Goal: Transaction & Acquisition: Obtain resource

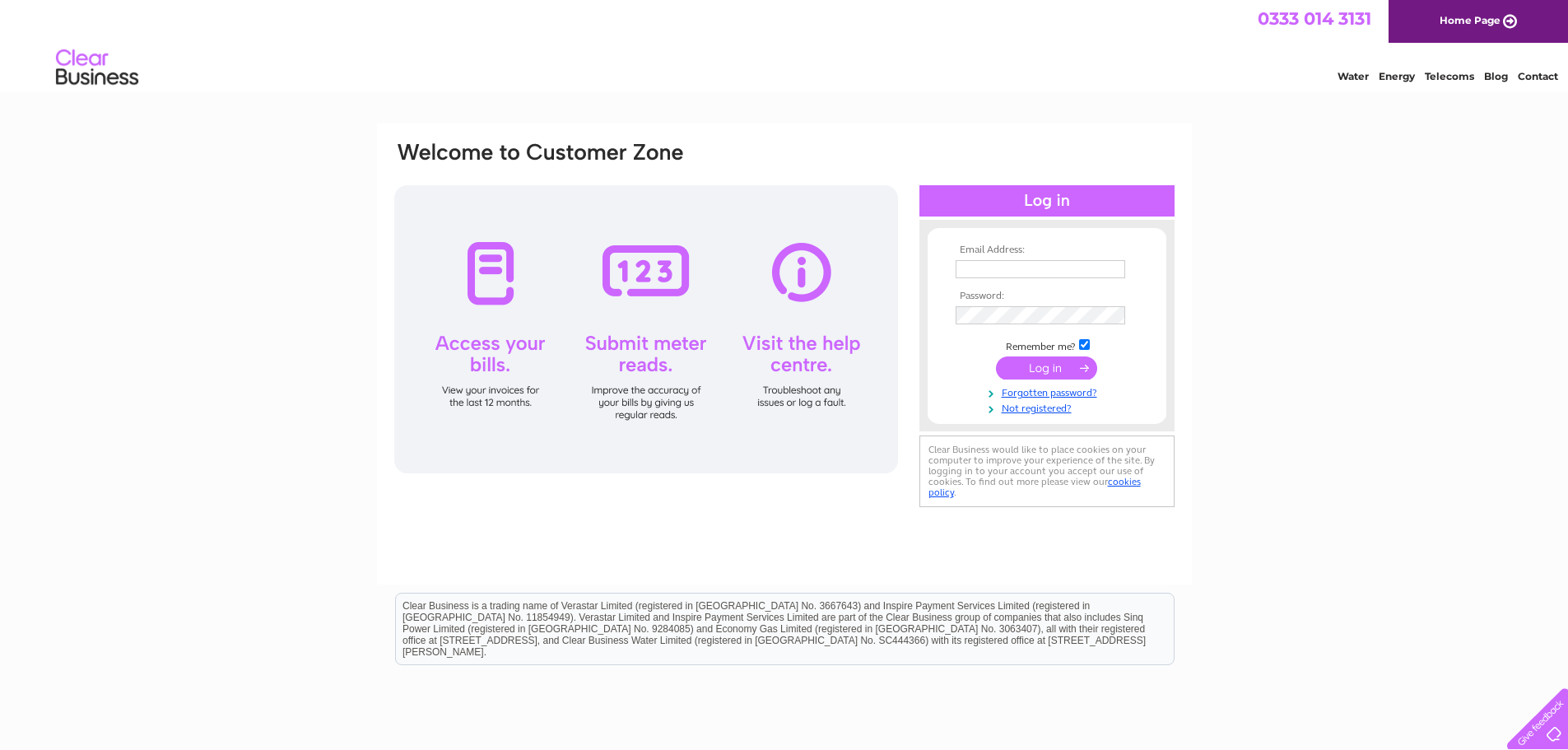
type input "dave@dsmni.co.uk"
click at [1028, 361] on input "submit" at bounding box center [1046, 368] width 101 height 23
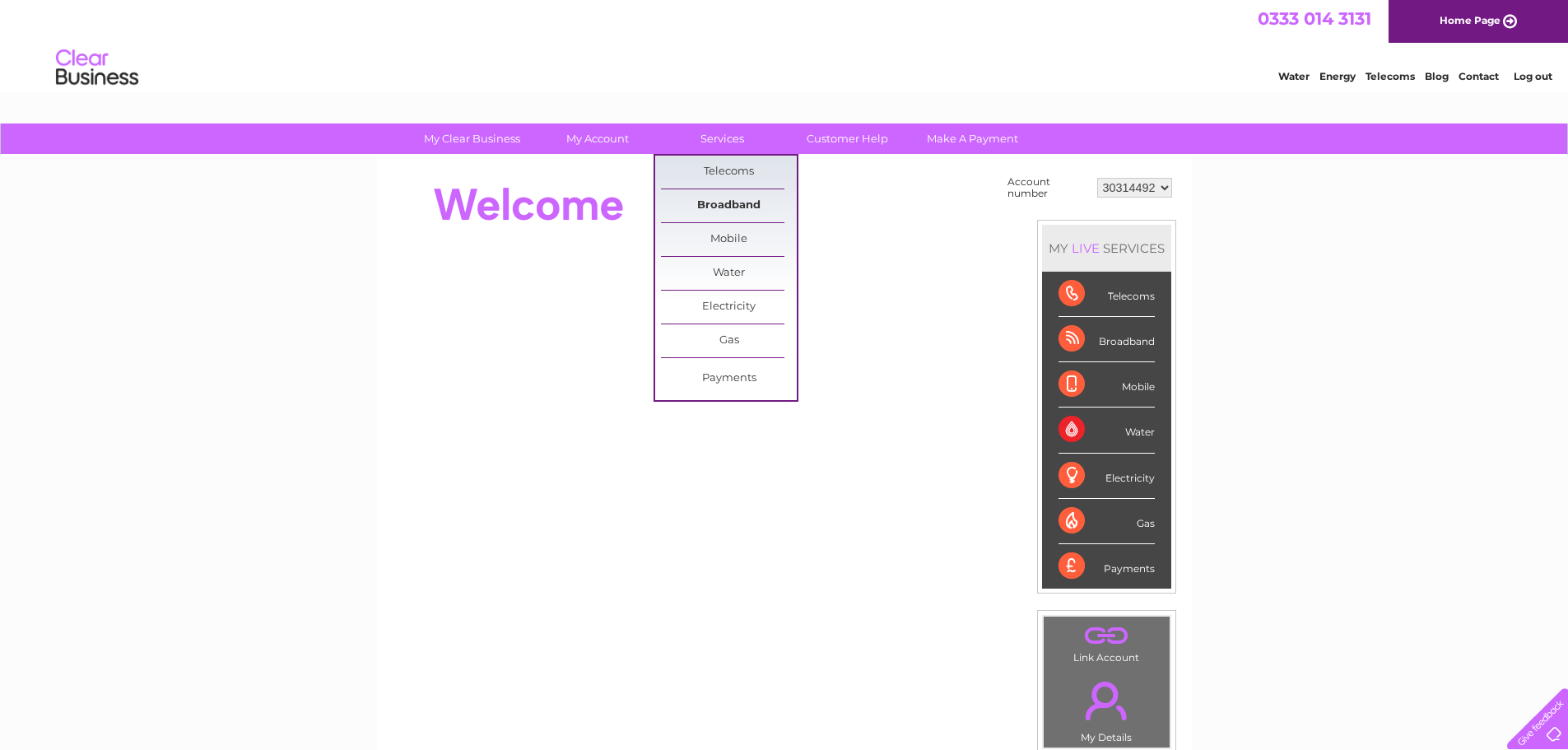
click at [706, 201] on link "Broadband" at bounding box center [729, 206] width 136 height 33
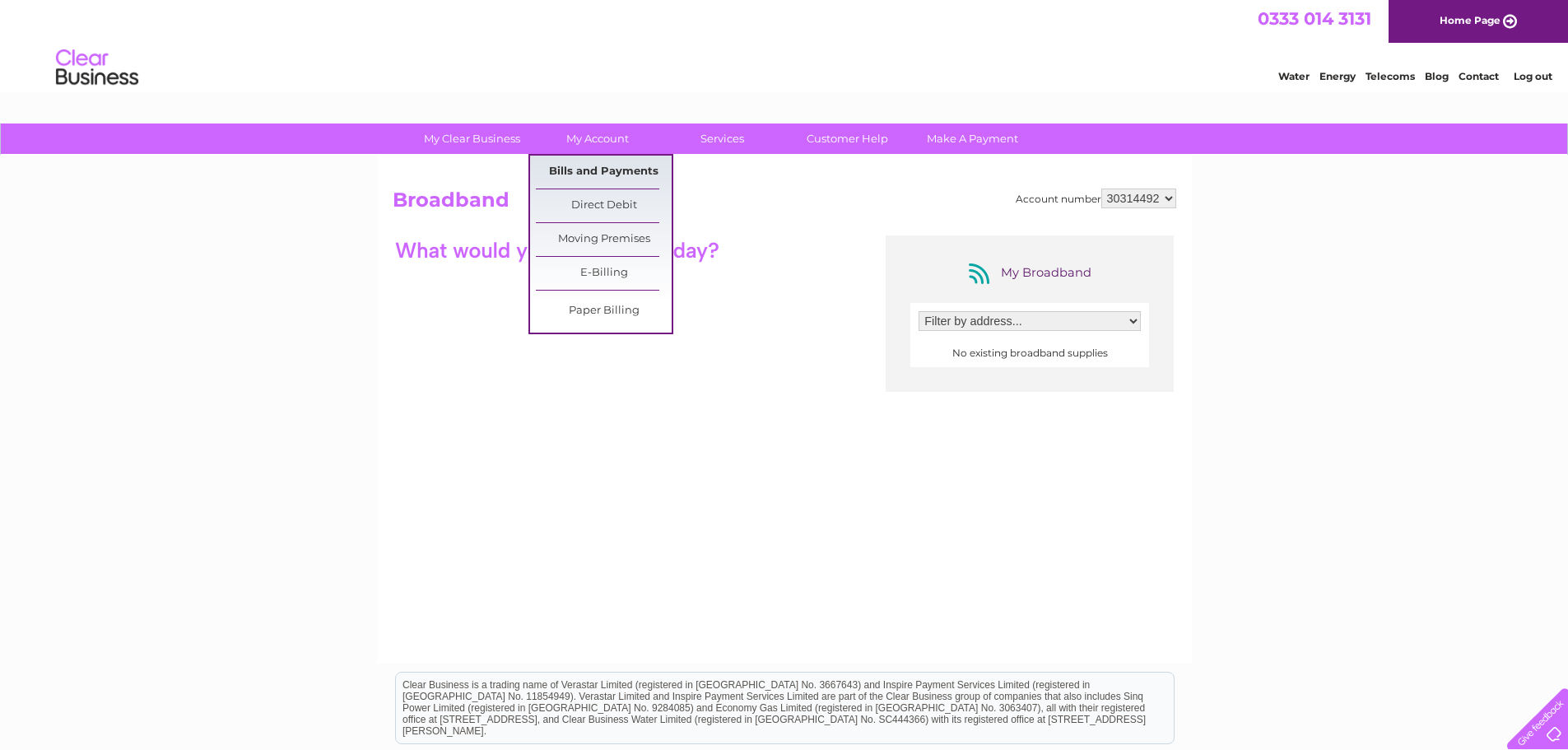
click at [598, 172] on link "Bills and Payments" at bounding box center [603, 171] width 136 height 33
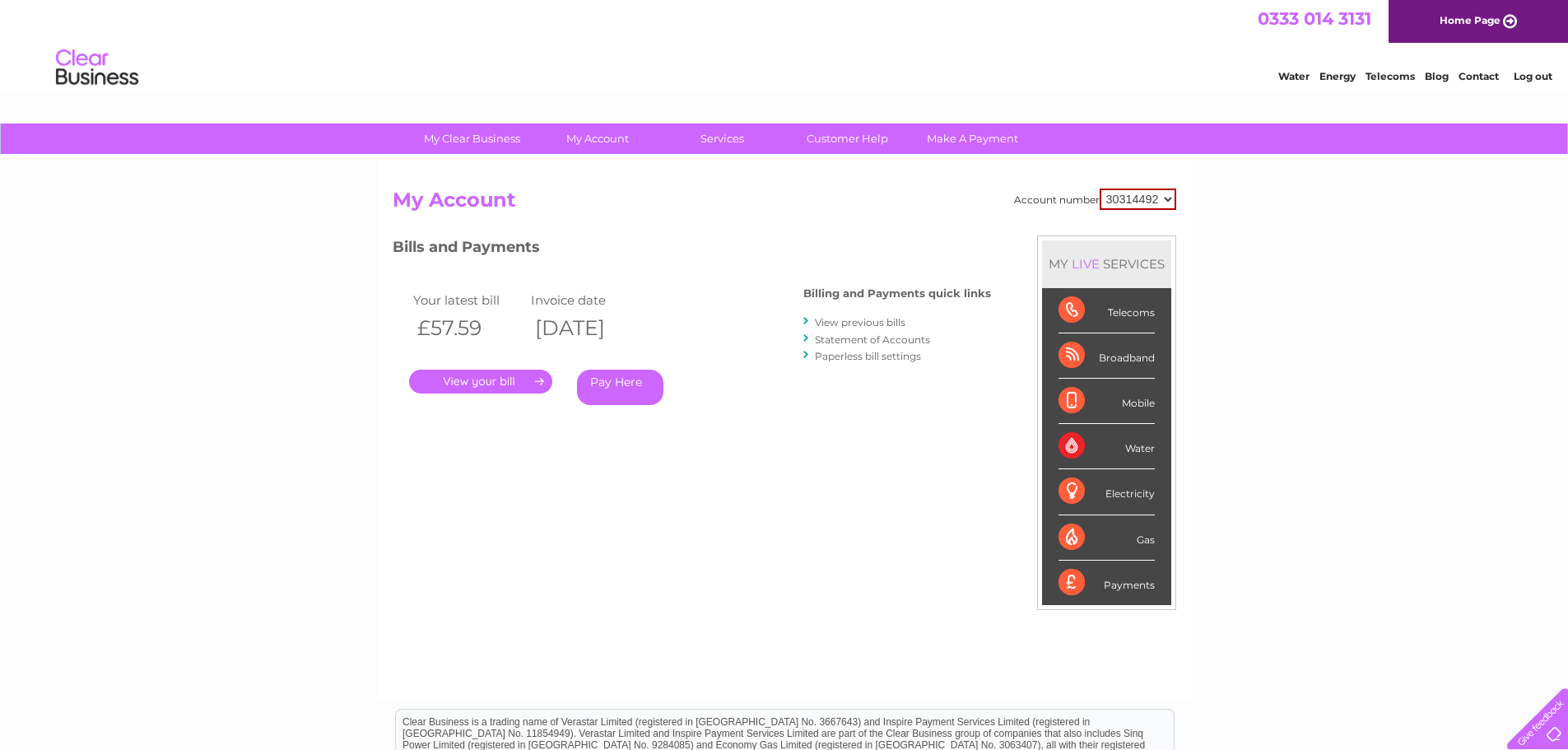
click at [488, 385] on link "." at bounding box center [480, 381] width 144 height 24
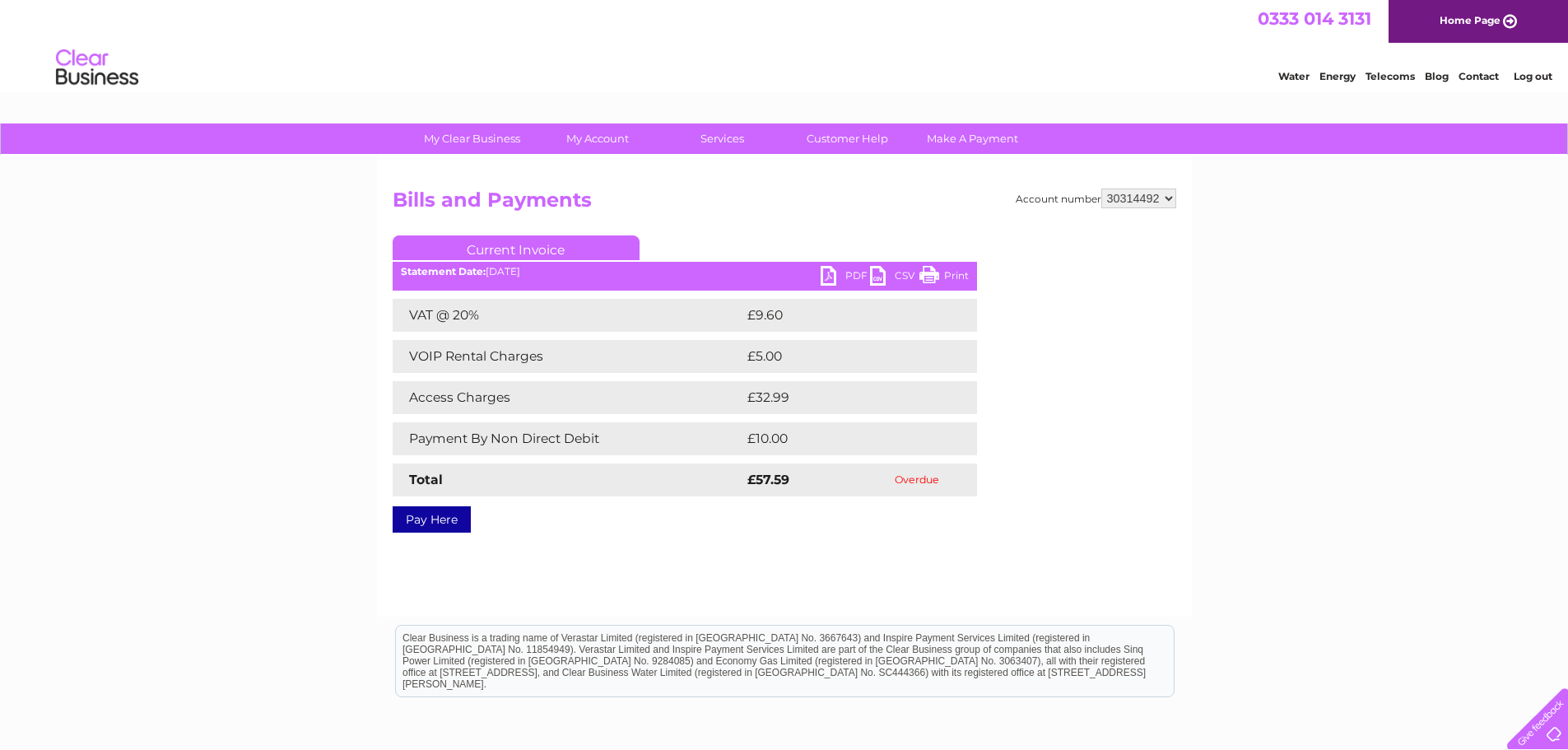
click at [840, 276] on link "PDF" at bounding box center [846, 277] width 50 height 24
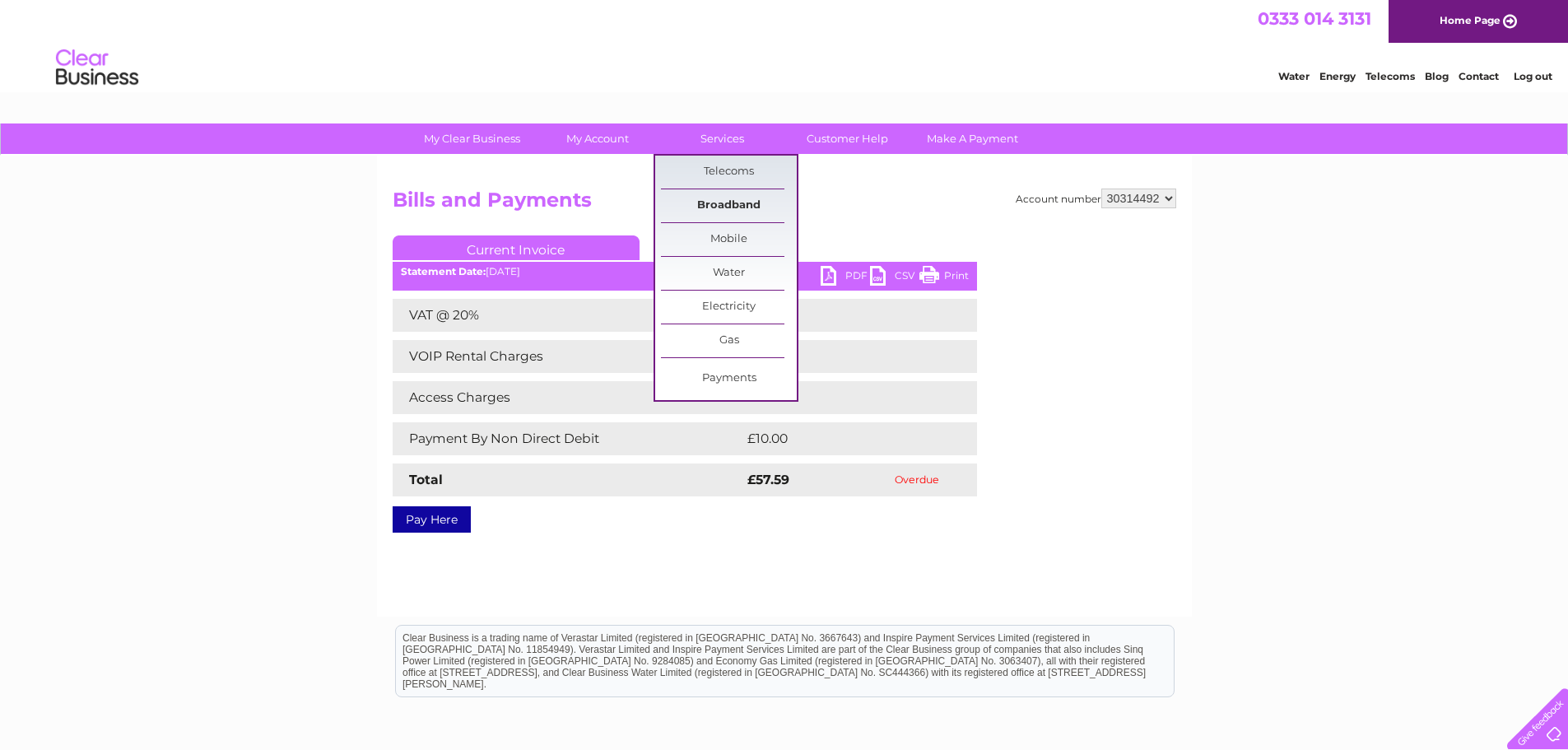
click at [706, 199] on link "Broadband" at bounding box center [729, 206] width 136 height 33
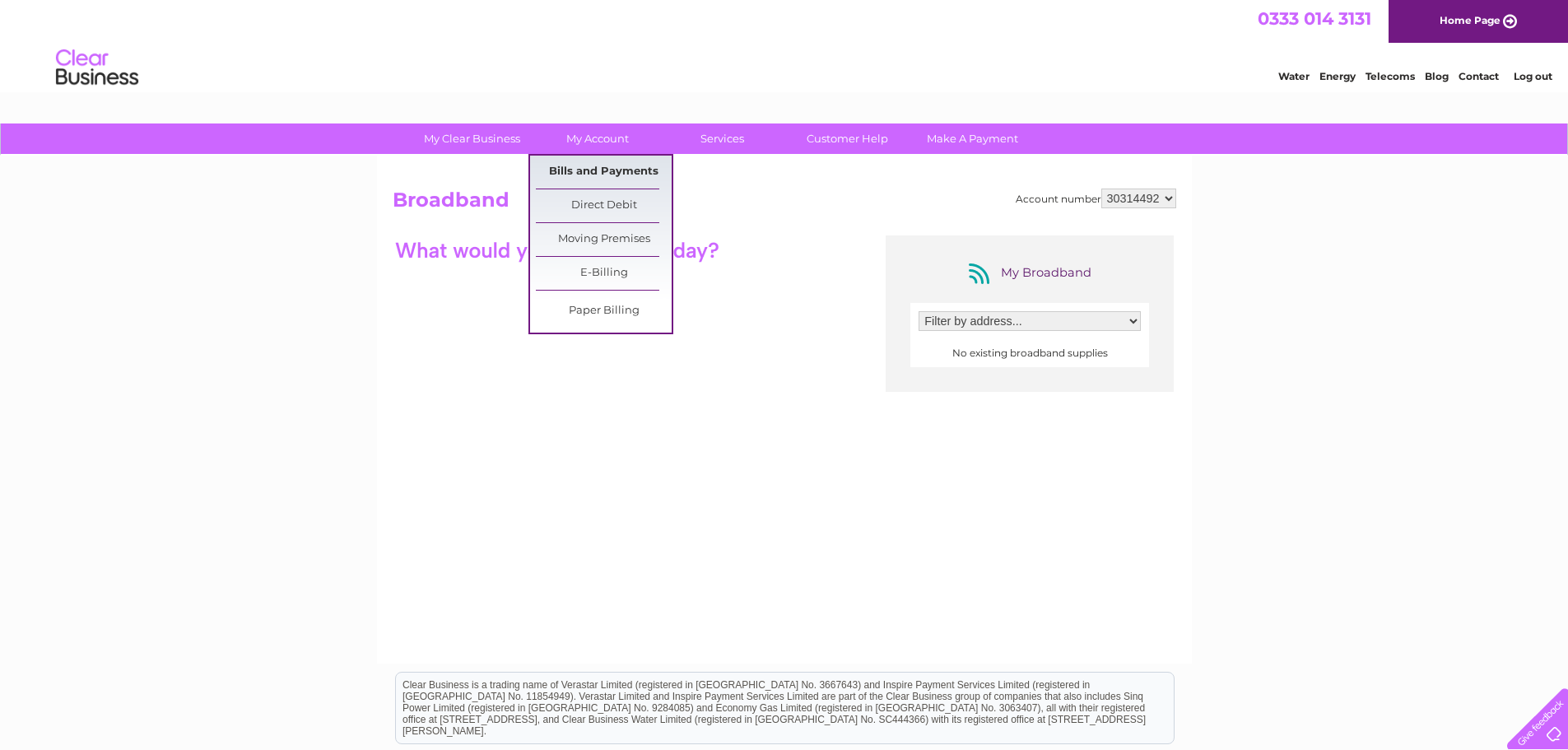
click at [610, 169] on link "Bills and Payments" at bounding box center [603, 171] width 136 height 33
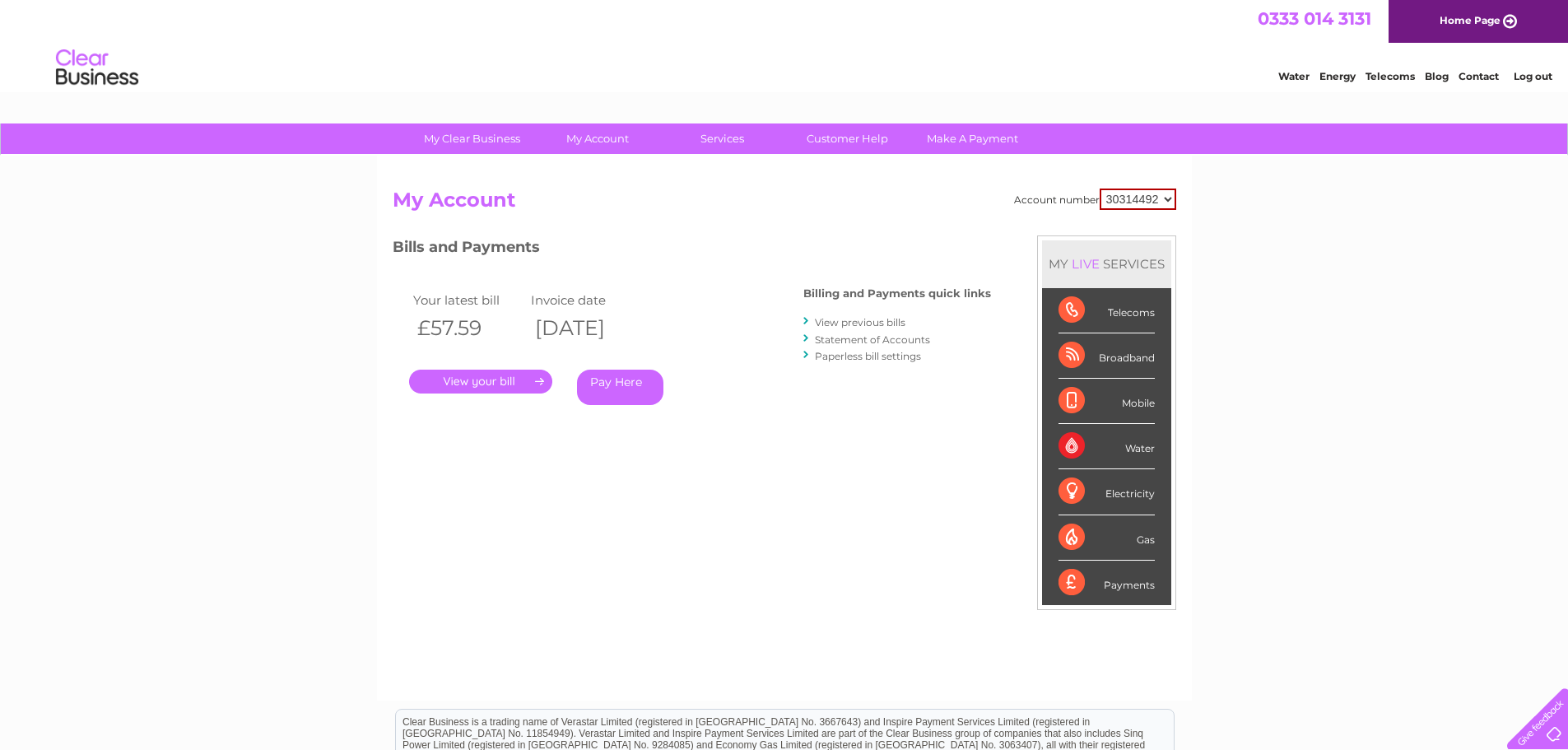
click at [496, 380] on link "." at bounding box center [480, 381] width 144 height 24
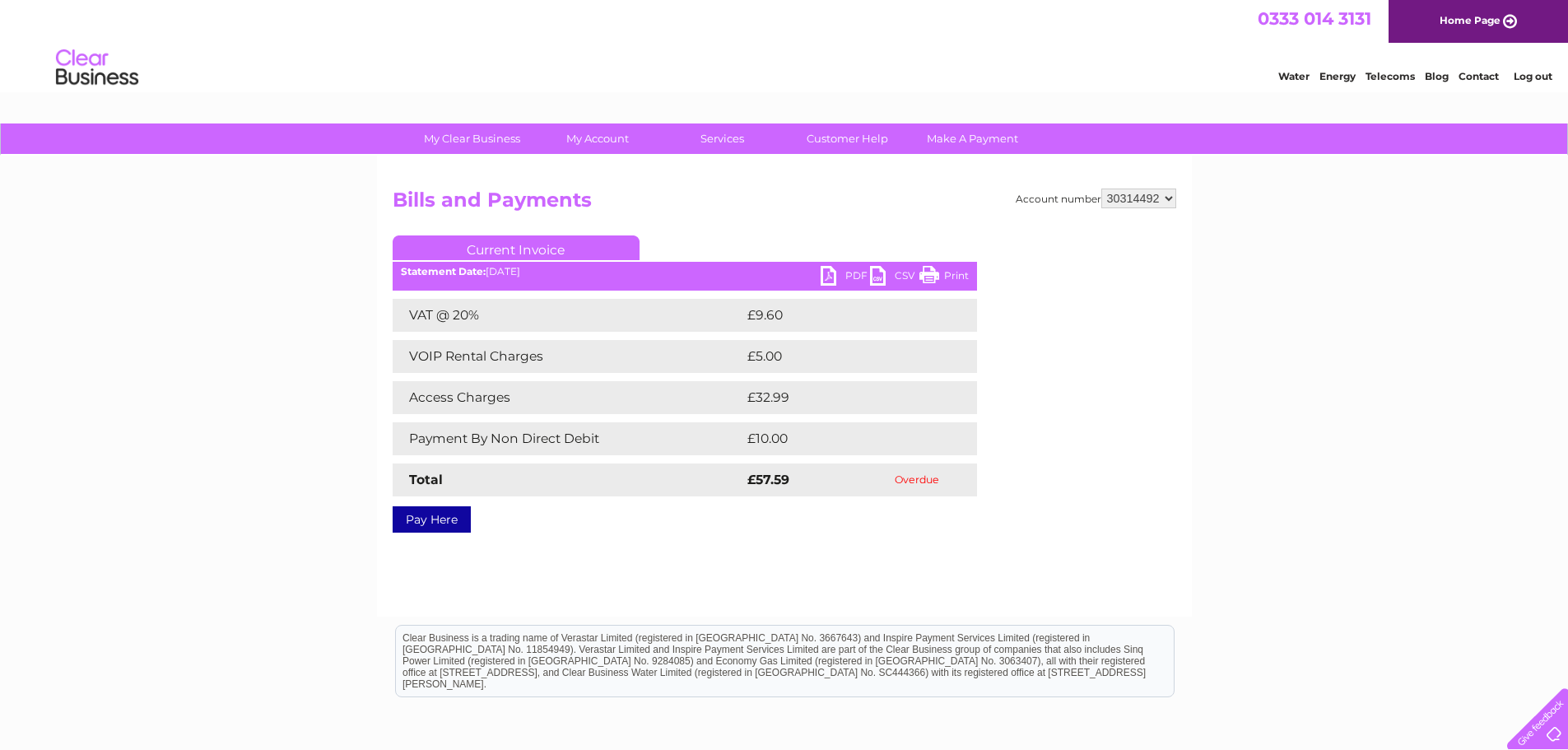
click at [846, 272] on link "PDF" at bounding box center [846, 277] width 50 height 24
click at [1531, 74] on link "Log out" at bounding box center [1533, 76] width 39 height 12
